Goal: Check status: Check status

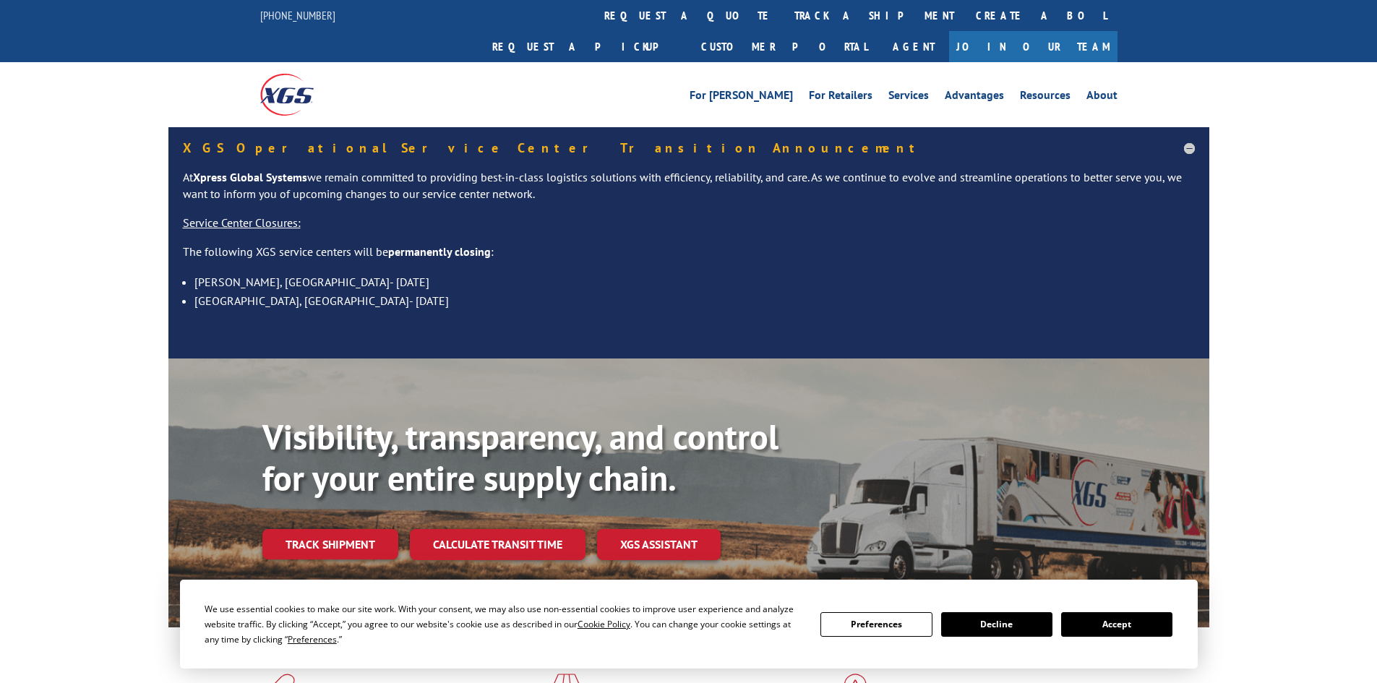
click at [783, 11] on link "track a shipment" at bounding box center [873, 15] width 181 height 31
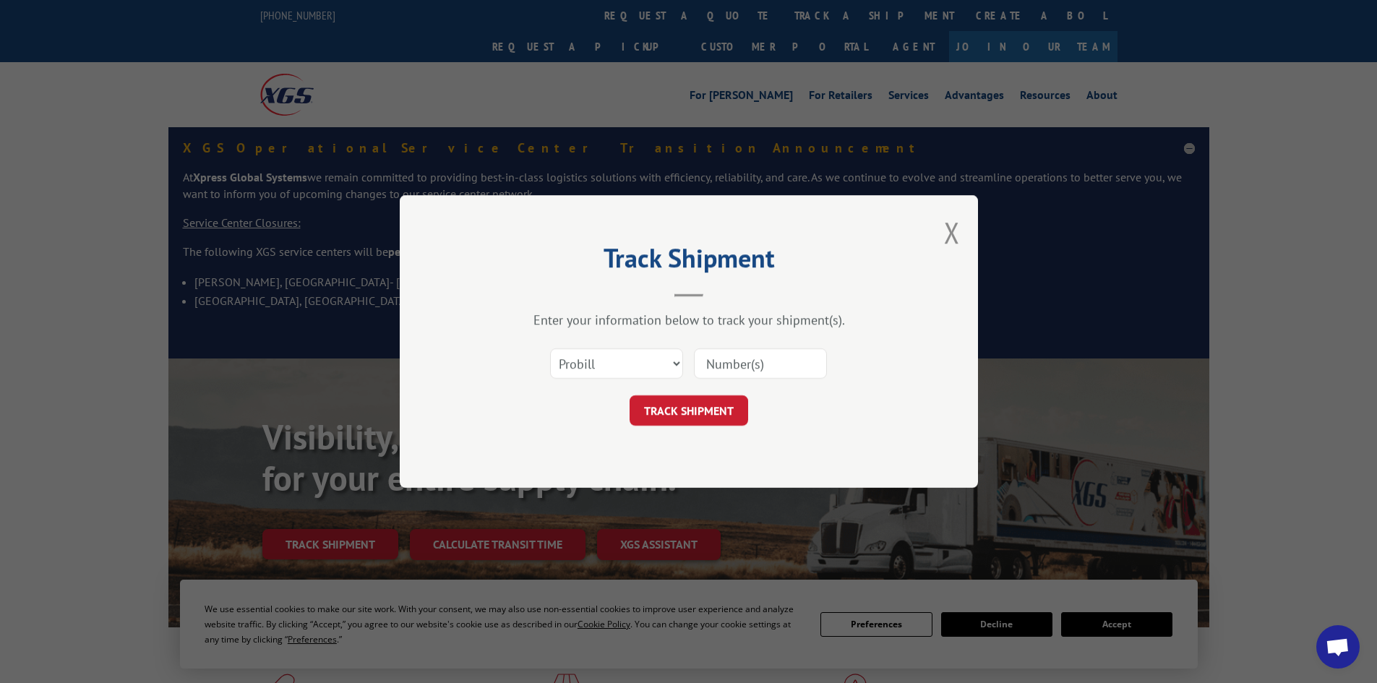
click at [723, 359] on input at bounding box center [760, 363] width 133 height 30
paste input "17228142"
type input "17228142"
click at [621, 365] on select "Select category... Probill BOL PO" at bounding box center [616, 363] width 133 height 30
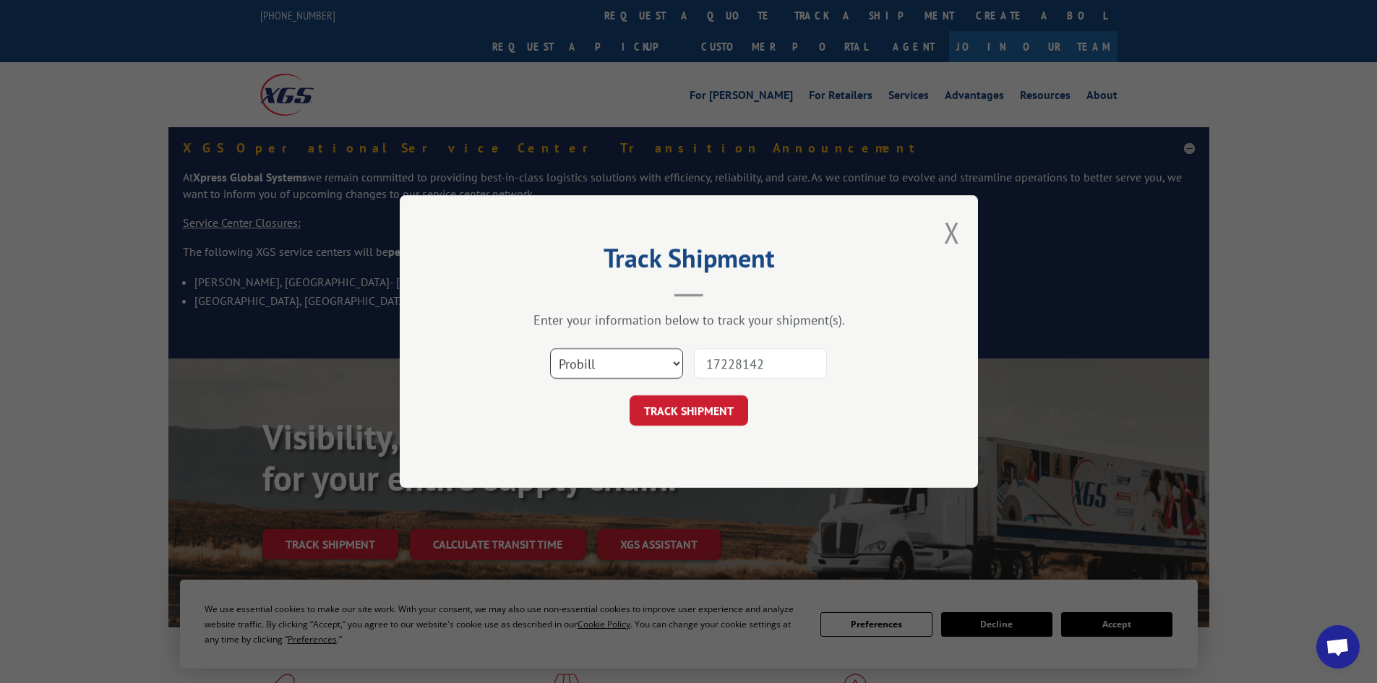
click at [550, 348] on select "Select category... Probill BOL PO" at bounding box center [616, 363] width 133 height 30
click at [697, 415] on button "TRACK SHIPMENT" at bounding box center [688, 410] width 119 height 30
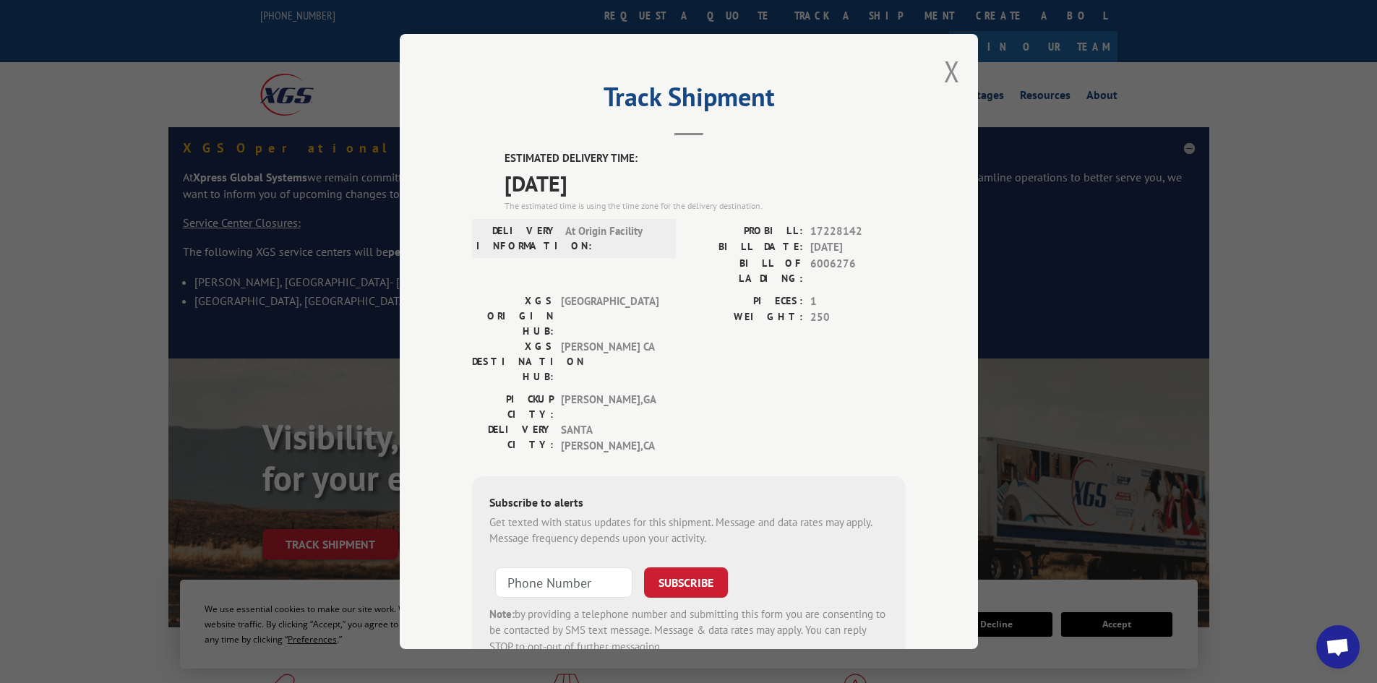
click at [689, 134] on hr at bounding box center [688, 134] width 29 height 3
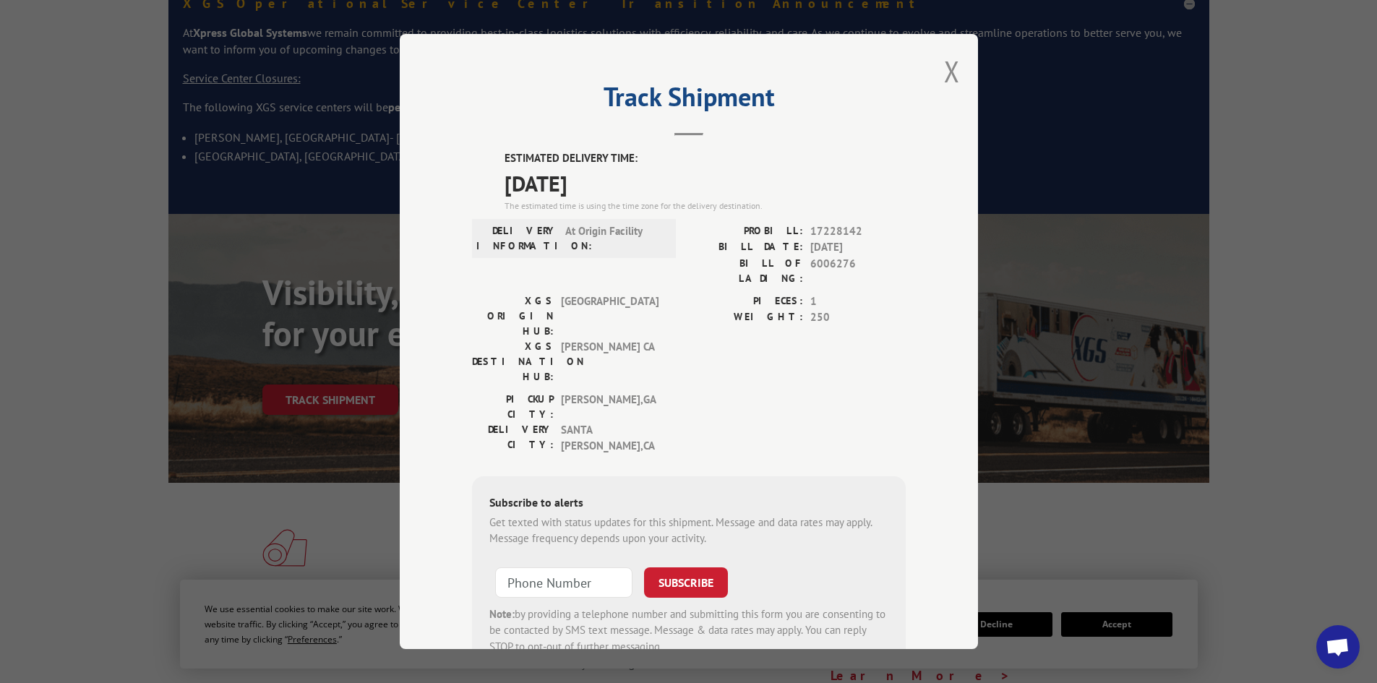
scroll to position [35, 0]
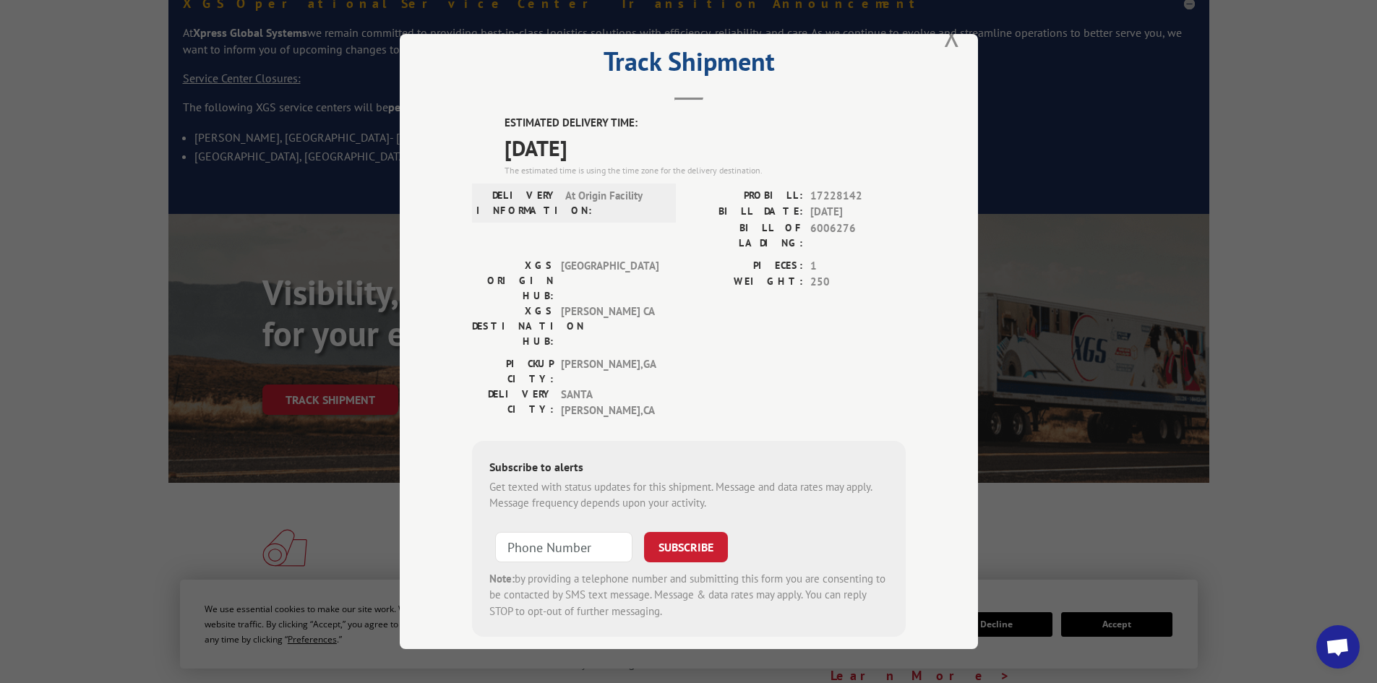
click at [593, 204] on span "At Origin Facility" at bounding box center [614, 203] width 98 height 30
click at [946, 38] on button "Close modal" at bounding box center [952, 36] width 16 height 38
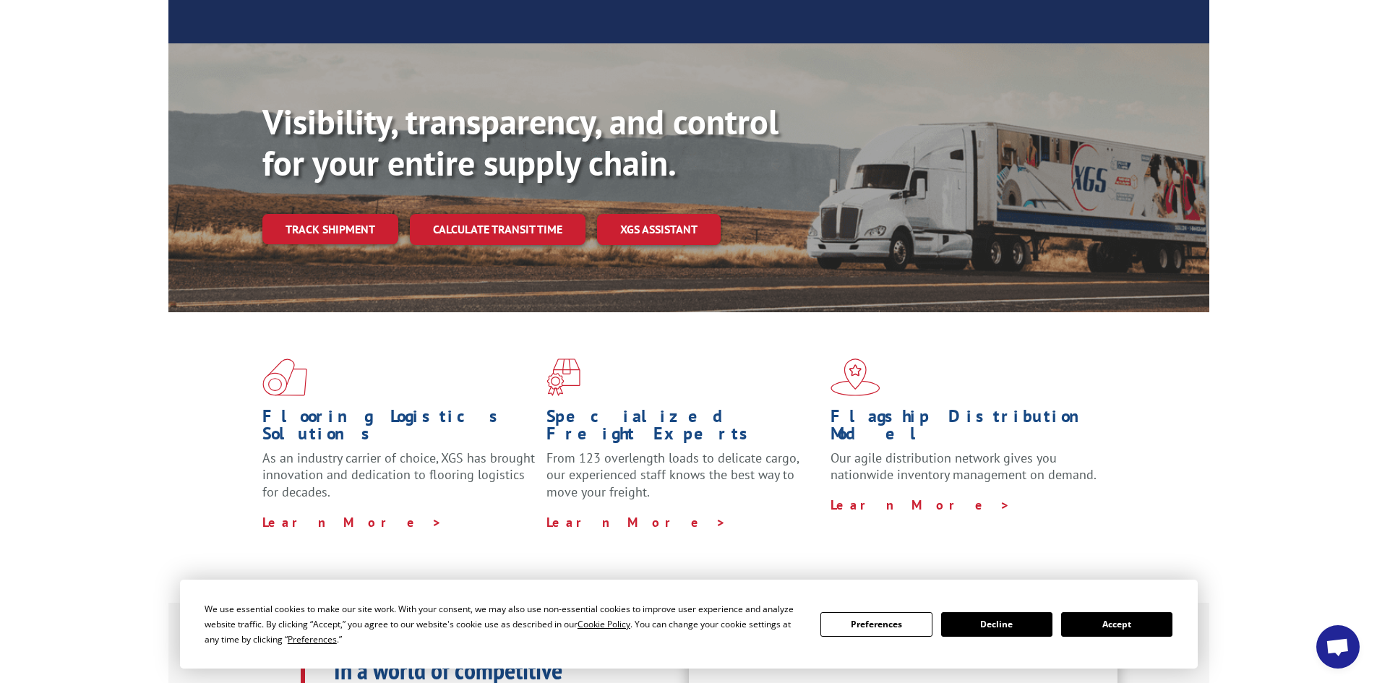
scroll to position [289, 0]
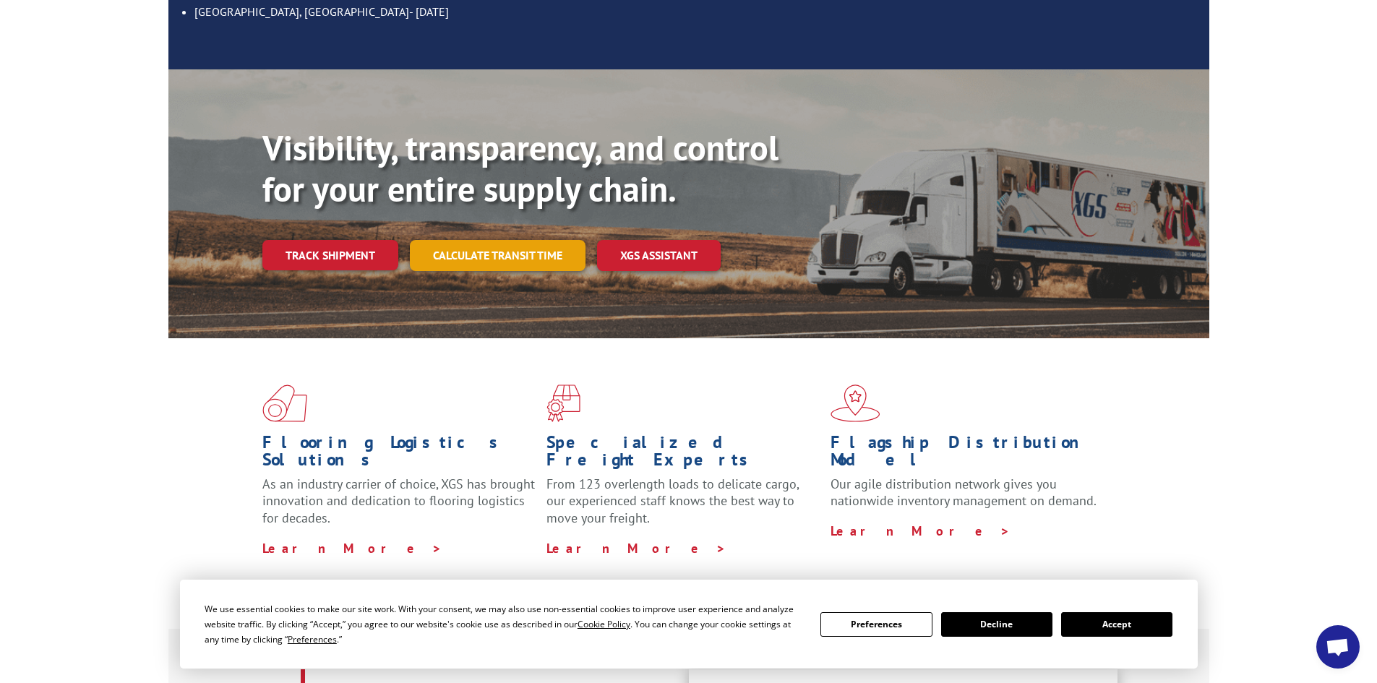
click at [514, 240] on link "Calculate transit time" at bounding box center [498, 255] width 176 height 31
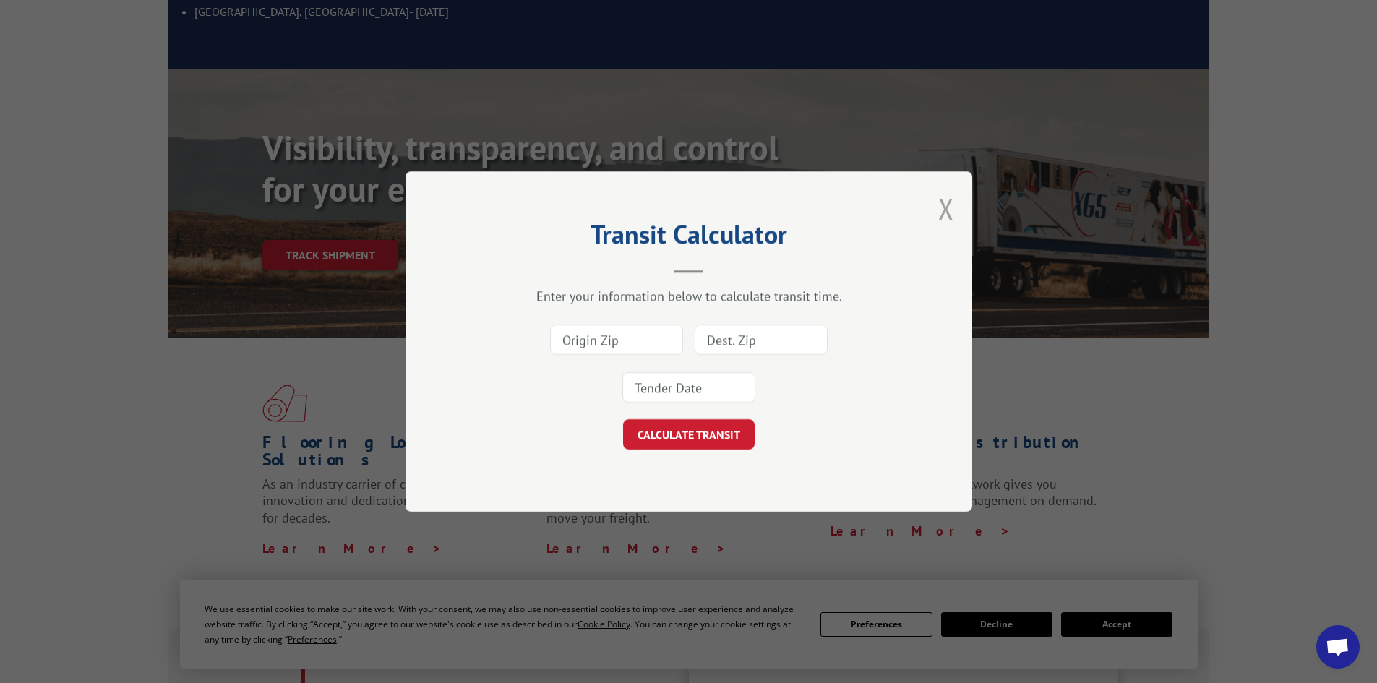
click at [944, 211] on button "Close modal" at bounding box center [946, 208] width 16 height 38
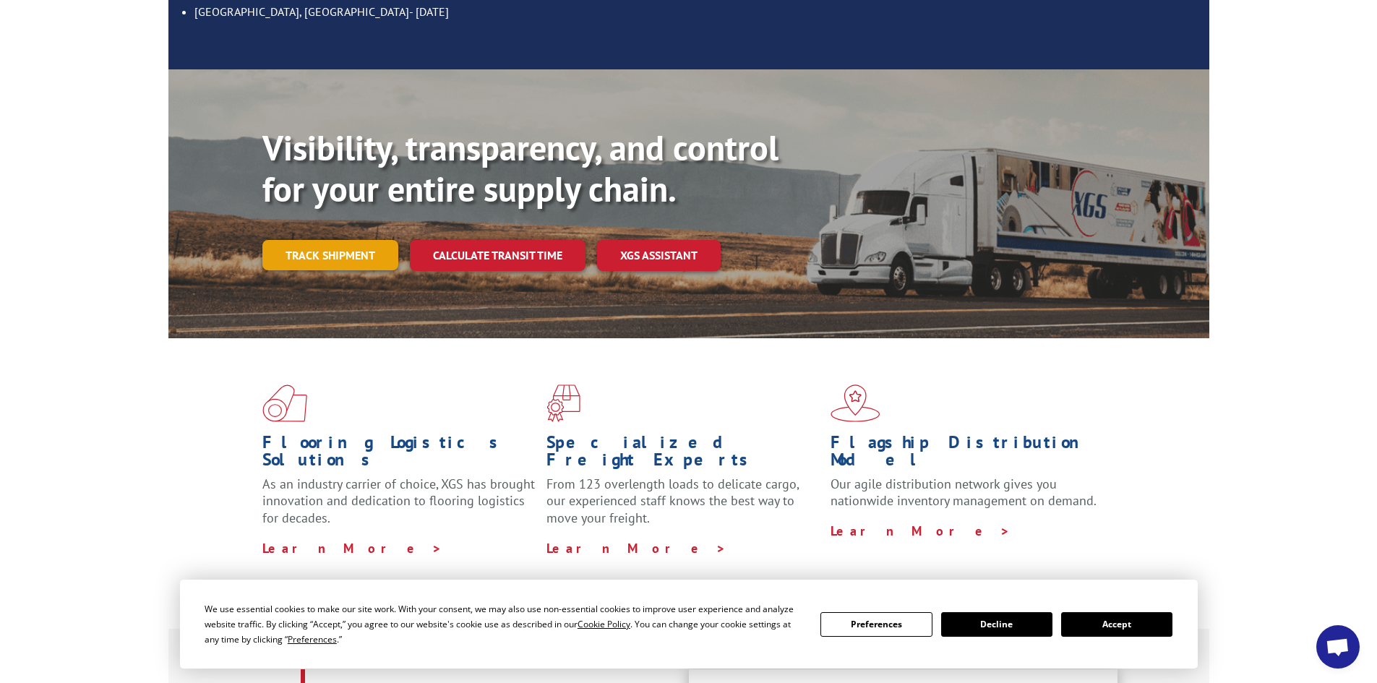
click at [338, 240] on link "Track shipment" at bounding box center [330, 255] width 136 height 30
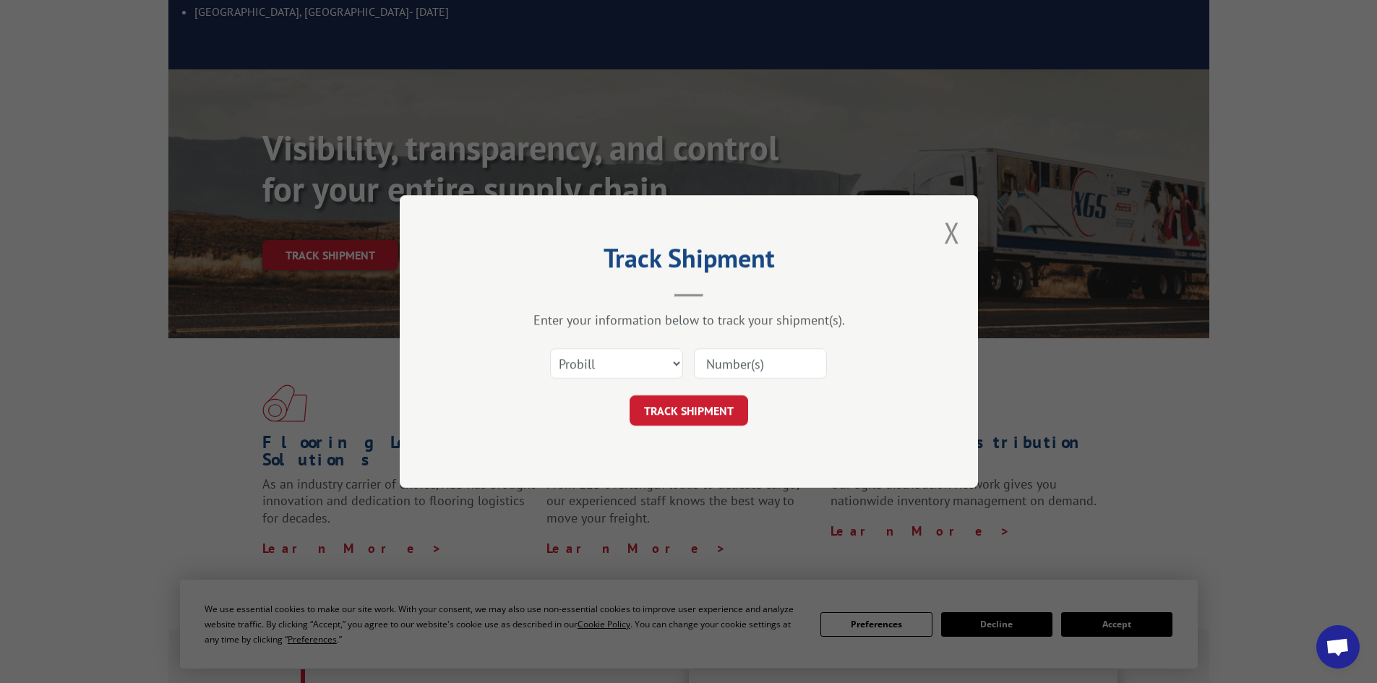
click at [728, 353] on input at bounding box center [760, 363] width 133 height 30
paste input "17228142"
type input "17228142"
click at [699, 403] on button "TRACK SHIPMENT" at bounding box center [688, 410] width 119 height 30
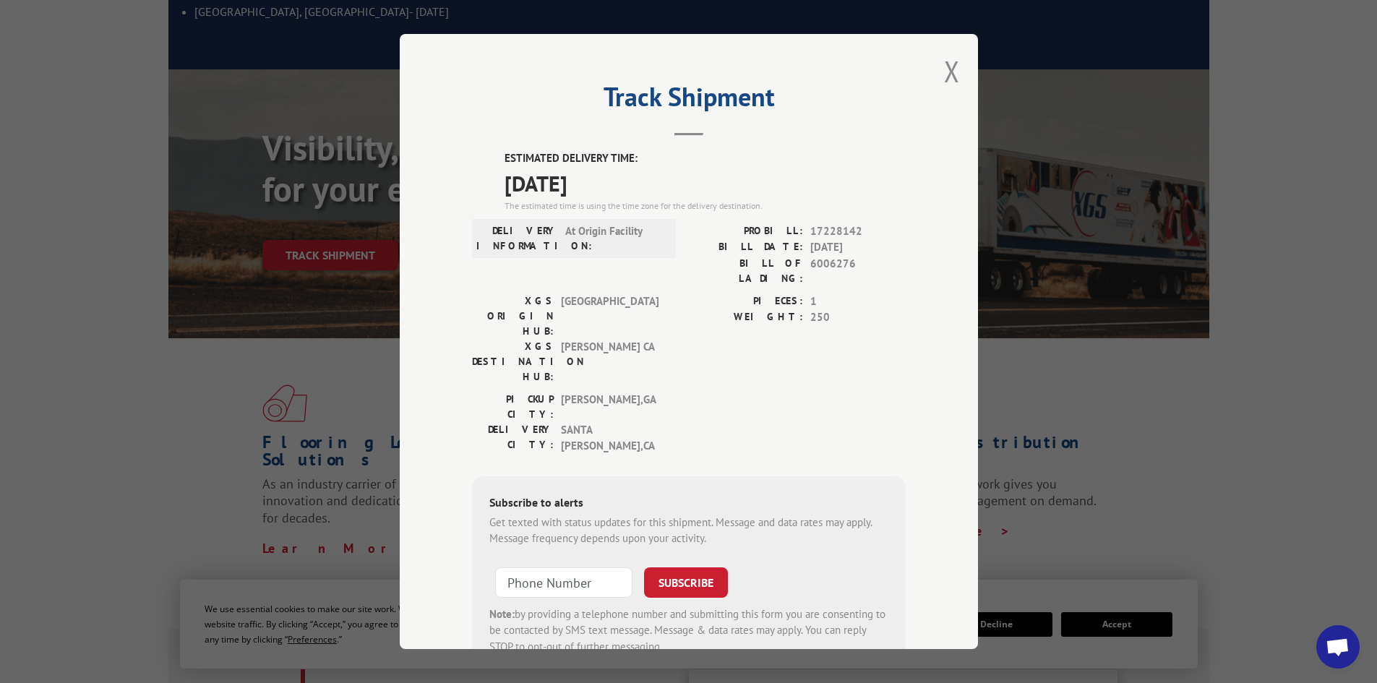
click at [944, 63] on button "Close modal" at bounding box center [952, 71] width 16 height 38
